Goal: Information Seeking & Learning: Understand process/instructions

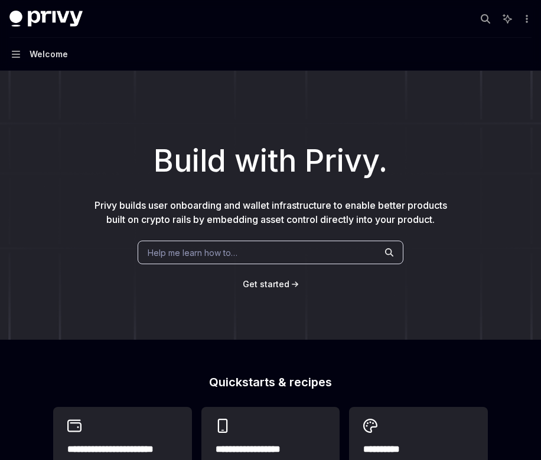
click at [3, 81] on div "Build with Privy. Privy builds user onboarding and wallet infrastructure to ena…" at bounding box center [270, 205] width 541 height 269
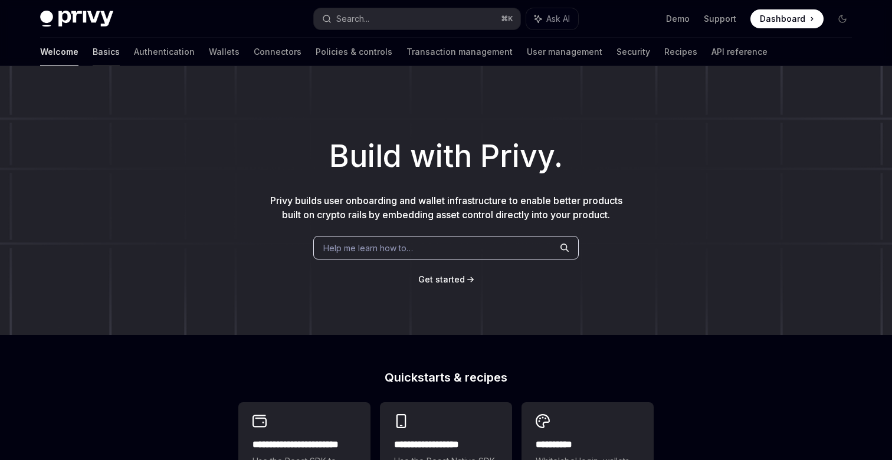
click at [93, 50] on link "Basics" at bounding box center [106, 52] width 27 height 28
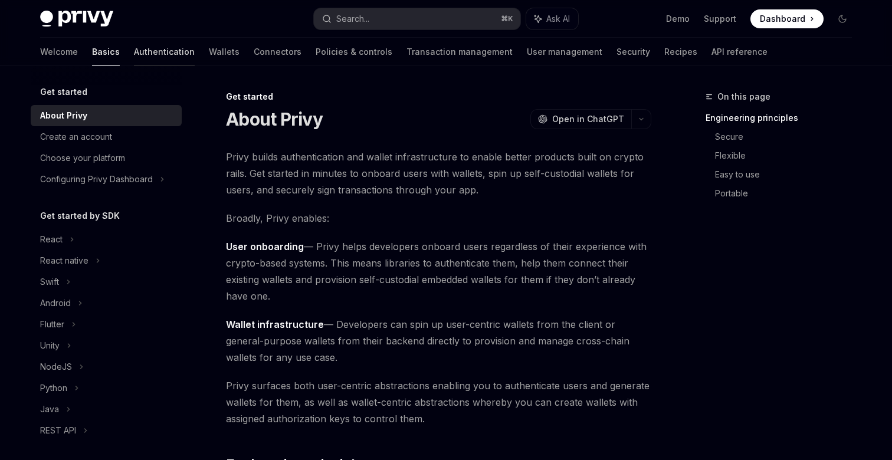
click at [134, 53] on link "Authentication" at bounding box center [164, 52] width 61 height 28
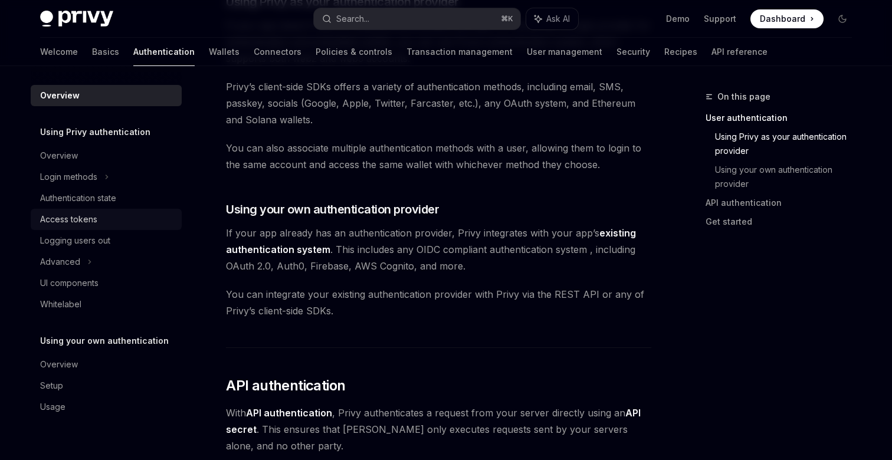
scroll to position [491, 0]
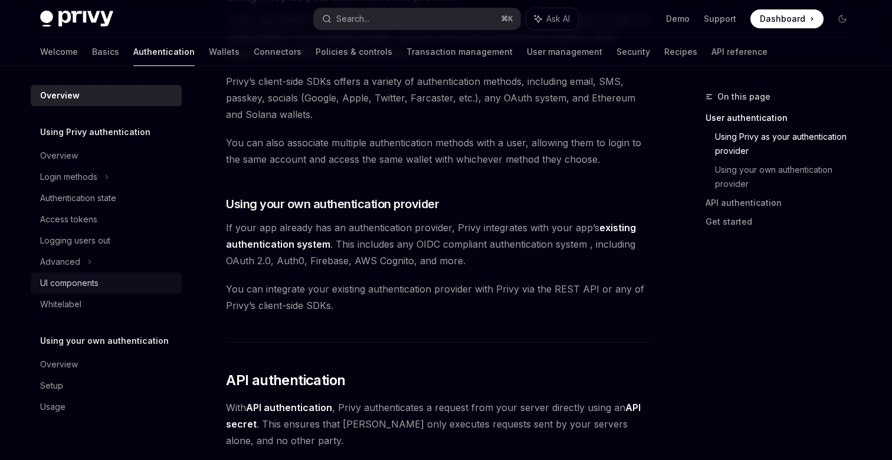
click at [76, 286] on div "UI components" at bounding box center [69, 283] width 58 height 14
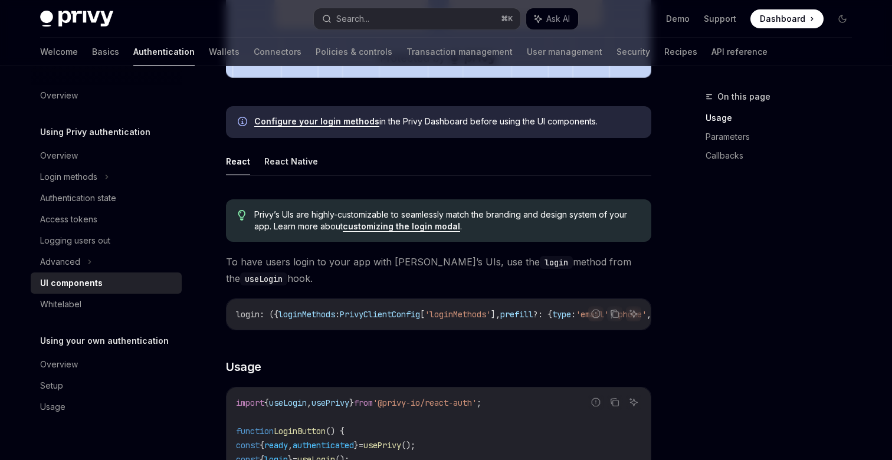
scroll to position [536, 0]
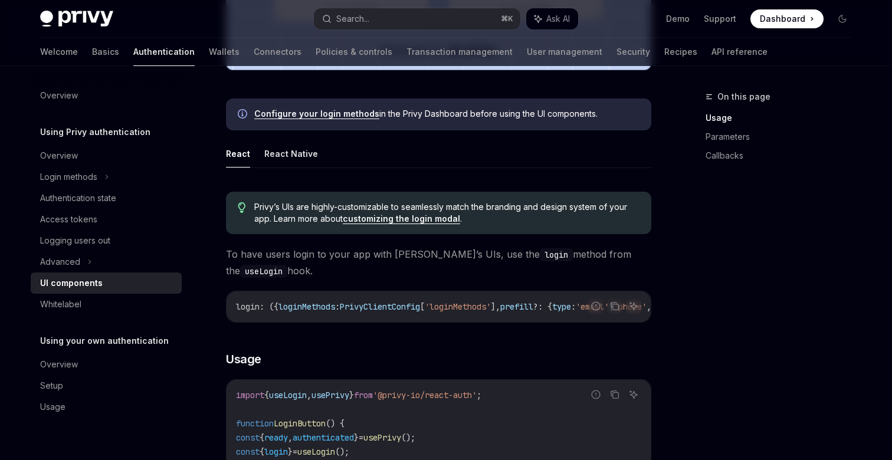
click at [314, 153] on ul "React React Native" at bounding box center [439, 154] width 426 height 28
click at [295, 155] on button "React Native" at bounding box center [291, 154] width 54 height 28
type textarea "*"
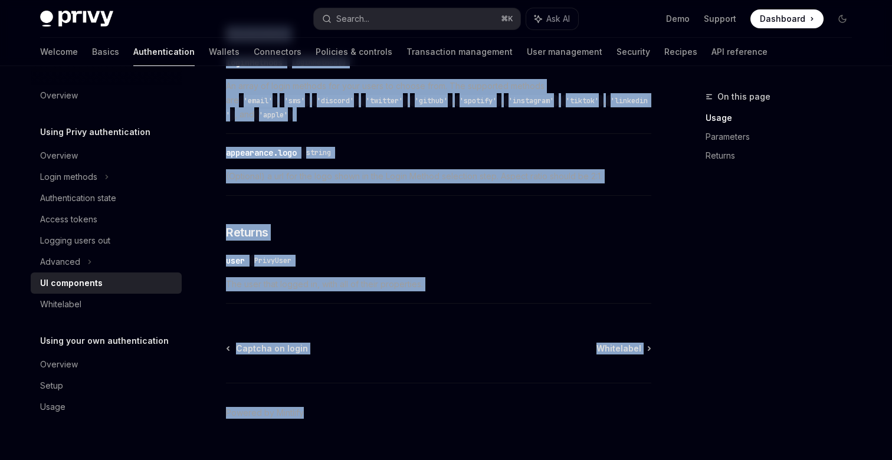
scroll to position [1258, 0]
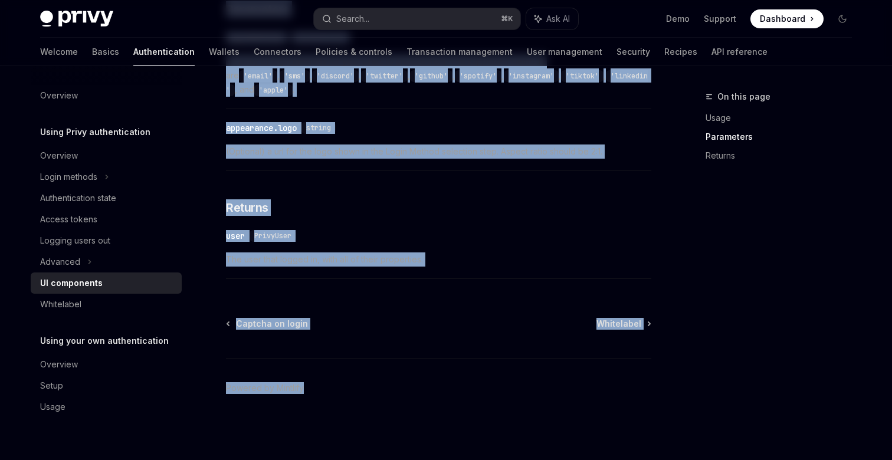
drag, startPoint x: 230, startPoint y: 137, endPoint x: 418, endPoint y: 498, distance: 407.4
copy div "l ipsu dolor sitam co adip eli sedd Eiusm’t INc, utl etd magna aliqua enim adm …"
